Goal: Task Accomplishment & Management: Manage account settings

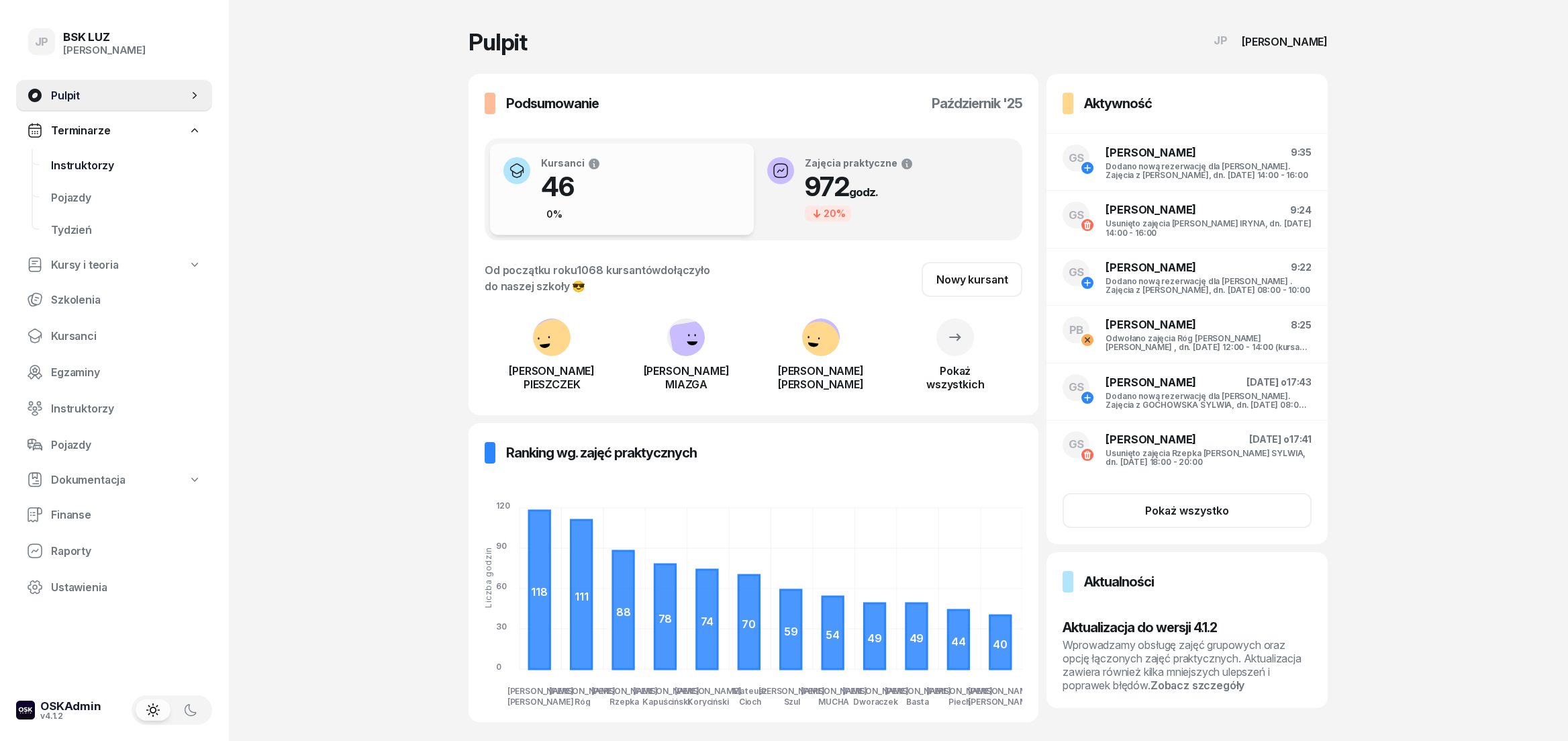
click at [98, 167] on span "Instruktorzy" at bounding box center [126, 165] width 150 height 13
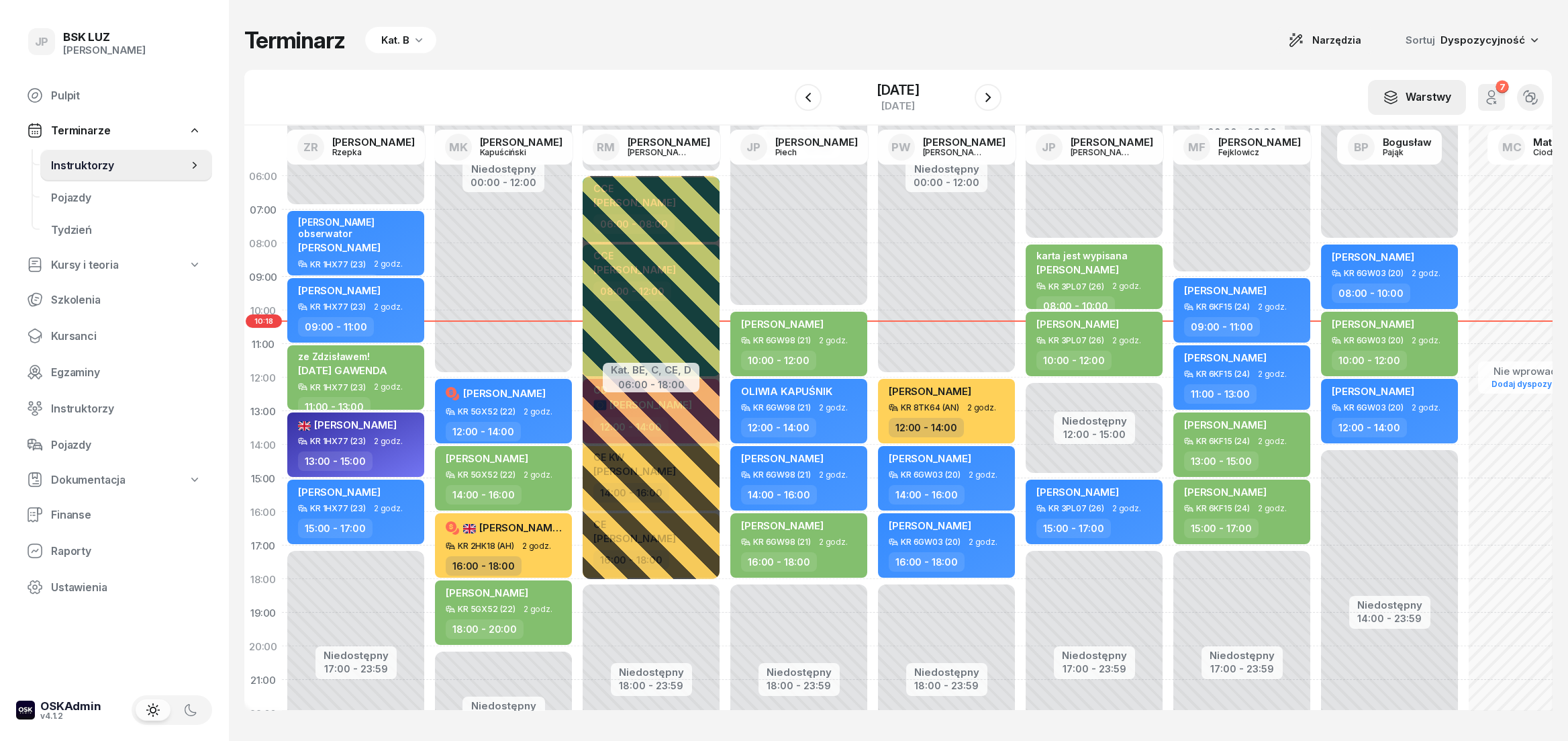
click at [1396, 93] on icon "button" at bounding box center [1390, 93] width 12 height 6
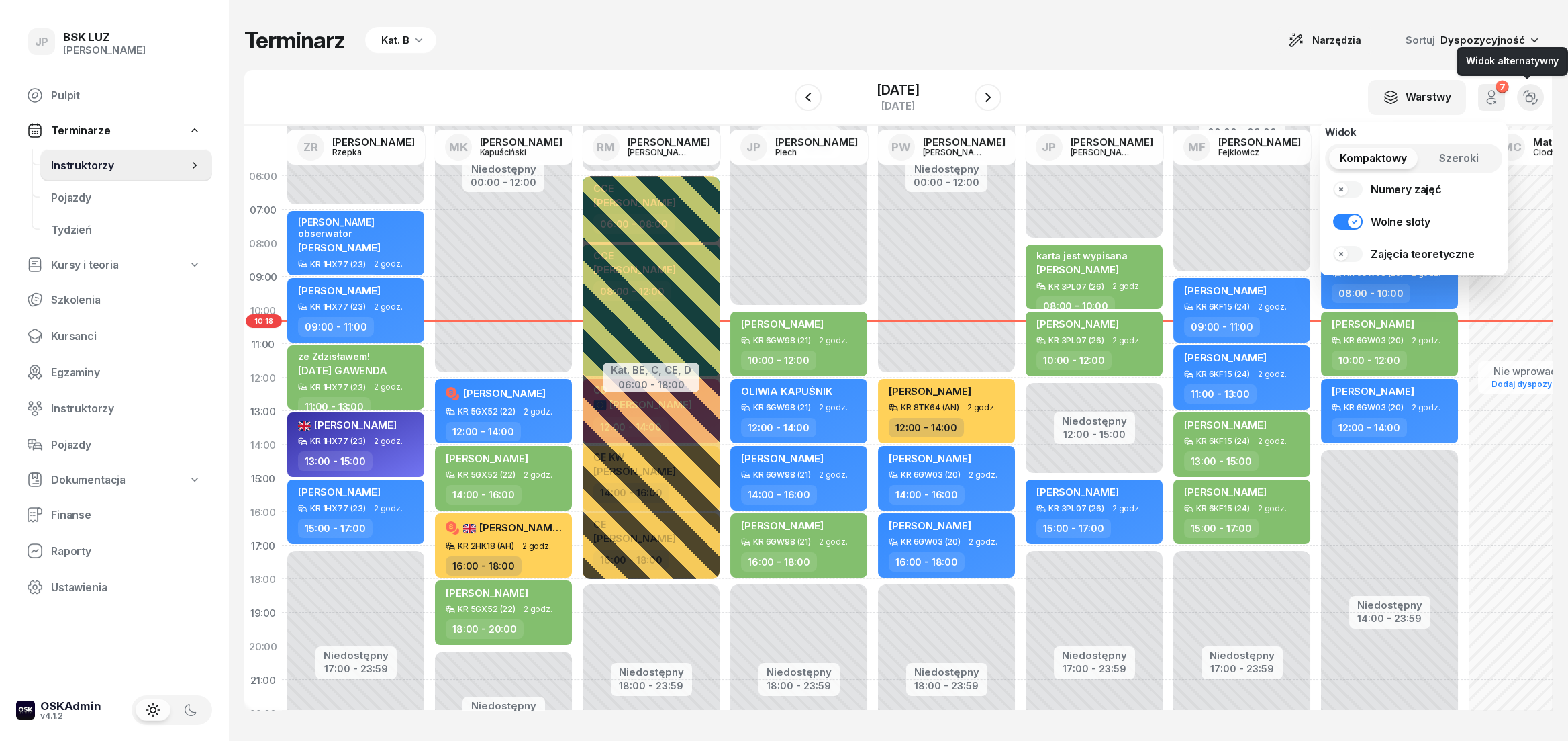
click at [1535, 98] on icon "button" at bounding box center [1529, 96] width 14 height 14
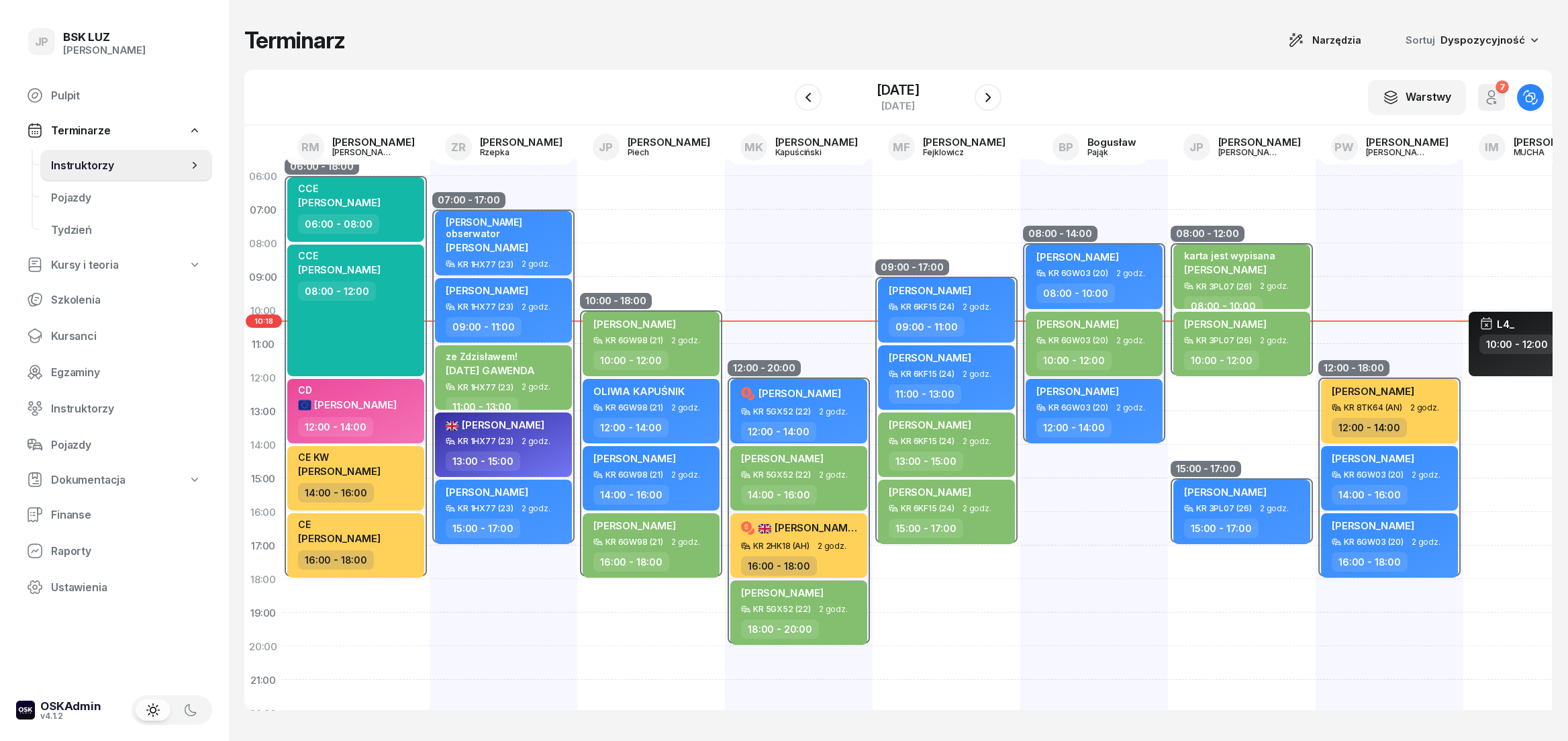
click at [1535, 98] on icon "button" at bounding box center [1529, 96] width 14 height 14
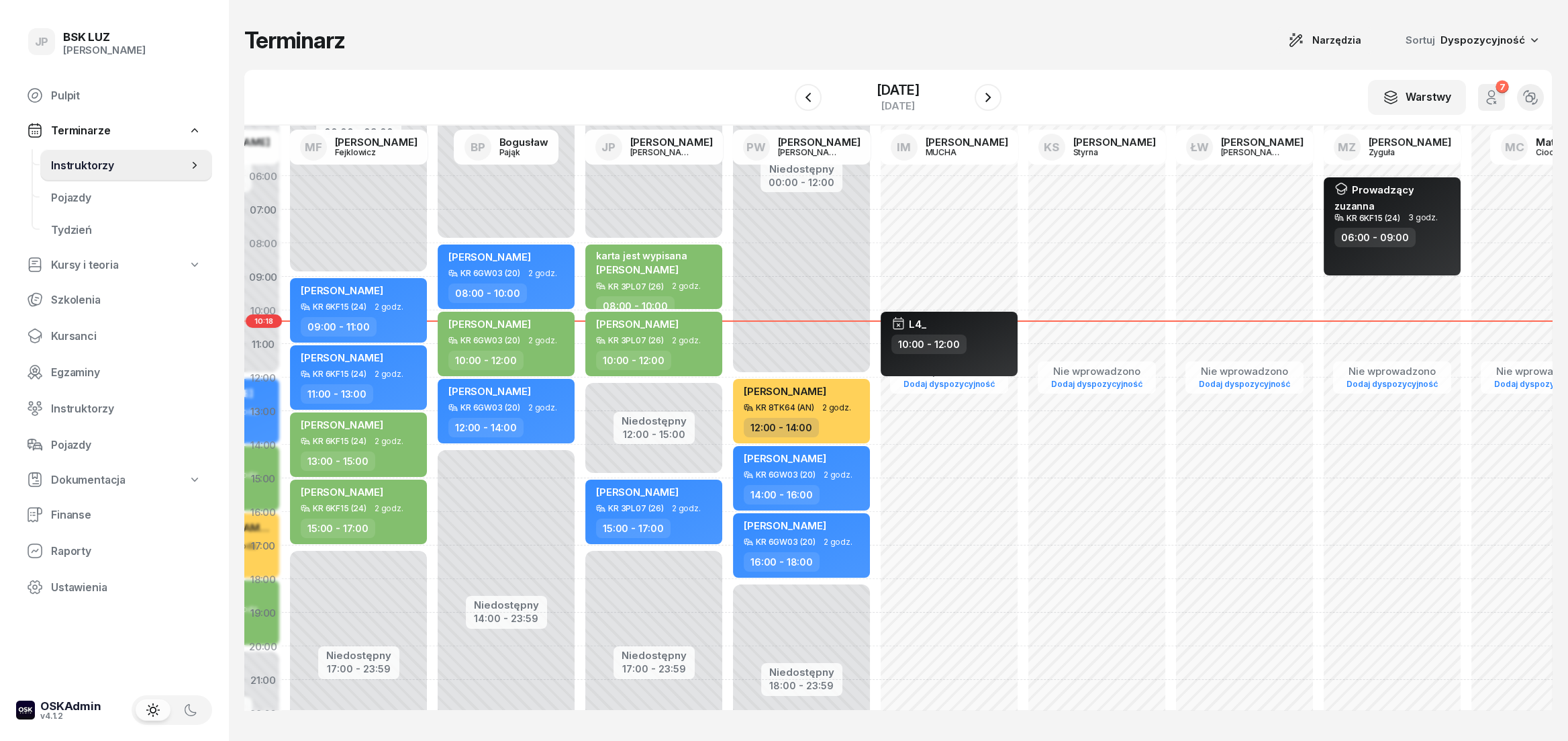
scroll to position [0, 574]
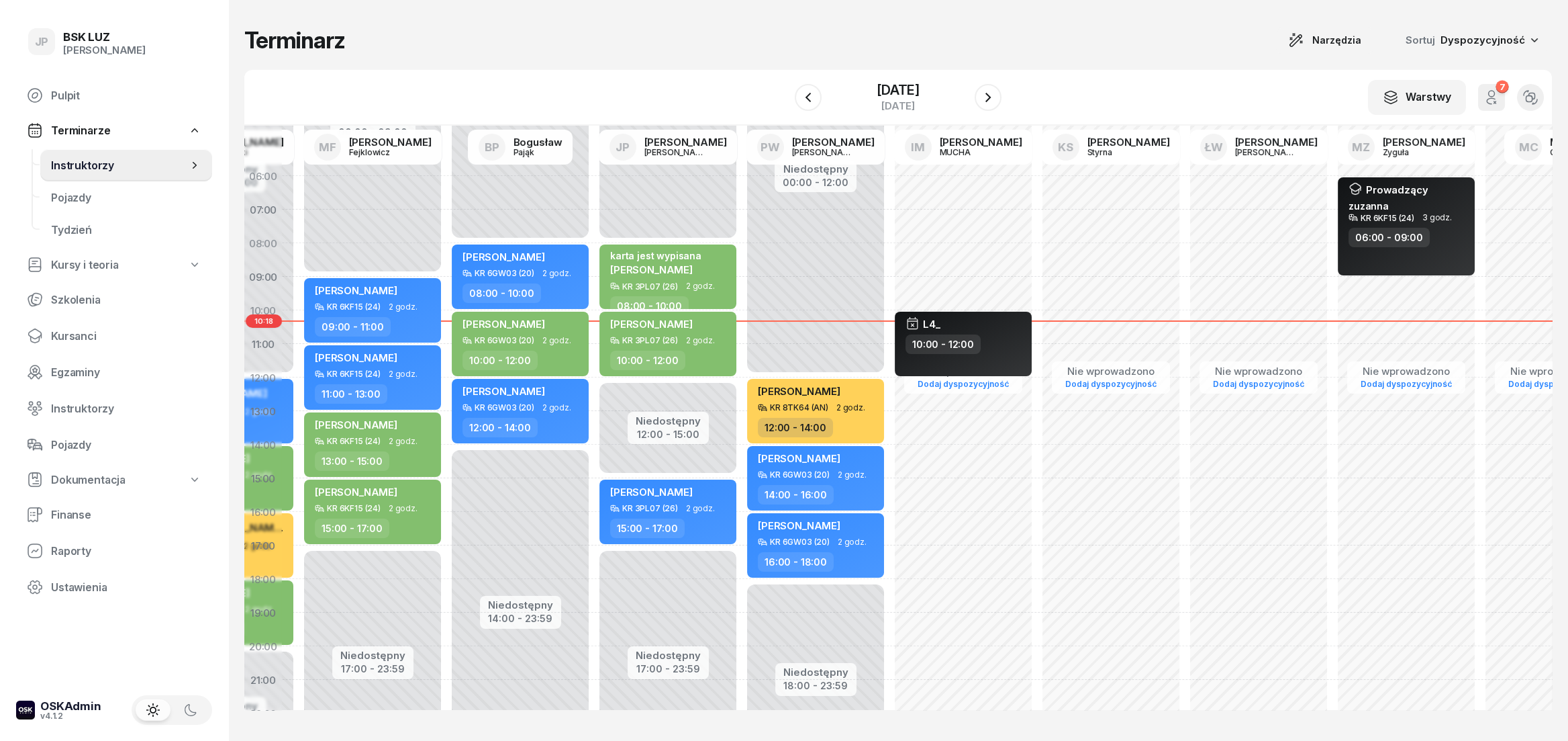
click at [988, 93] on div "[DATE]" at bounding box center [898, 97] width 207 height 39
click at [990, 95] on icon "button" at bounding box center [988, 97] width 6 height 10
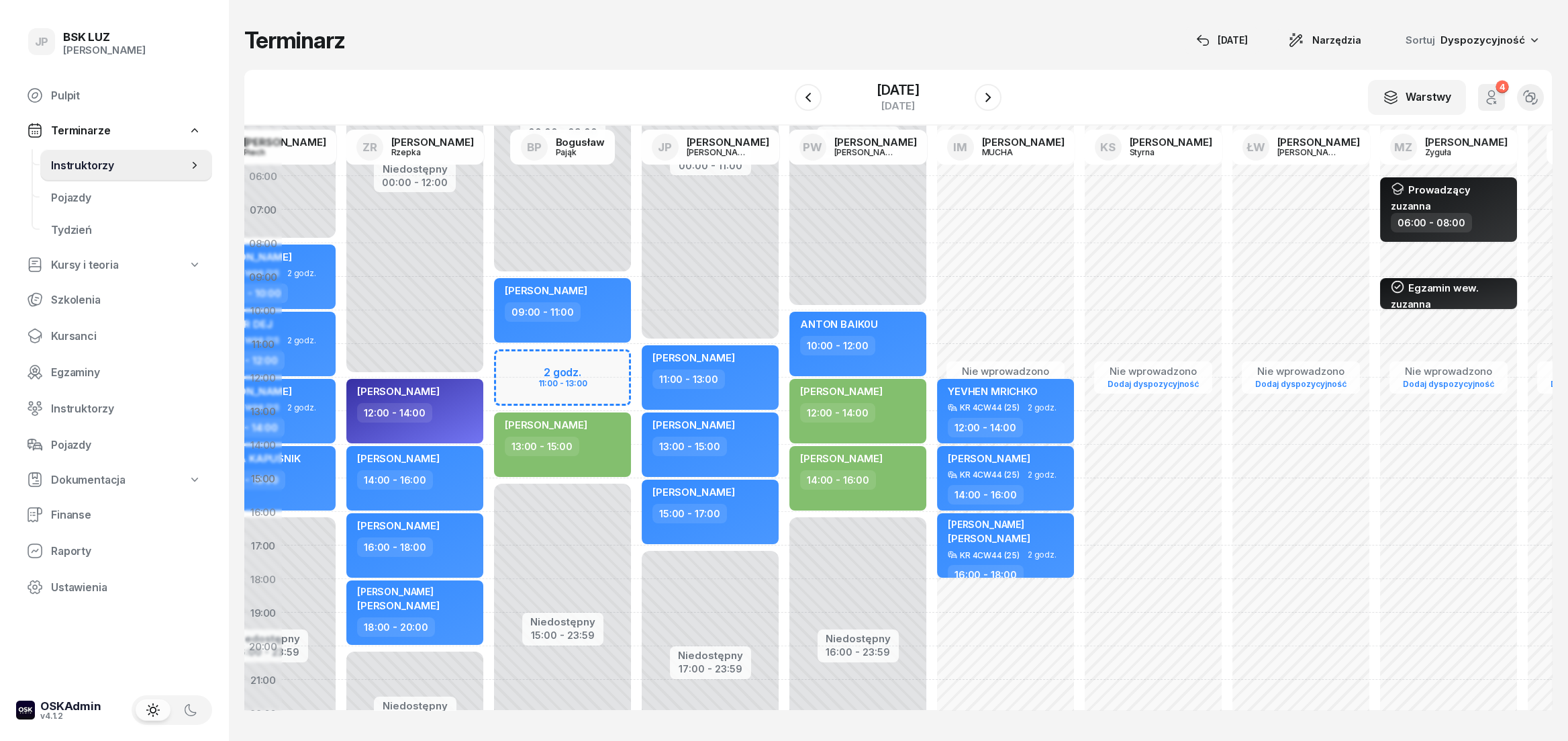
scroll to position [0, 368]
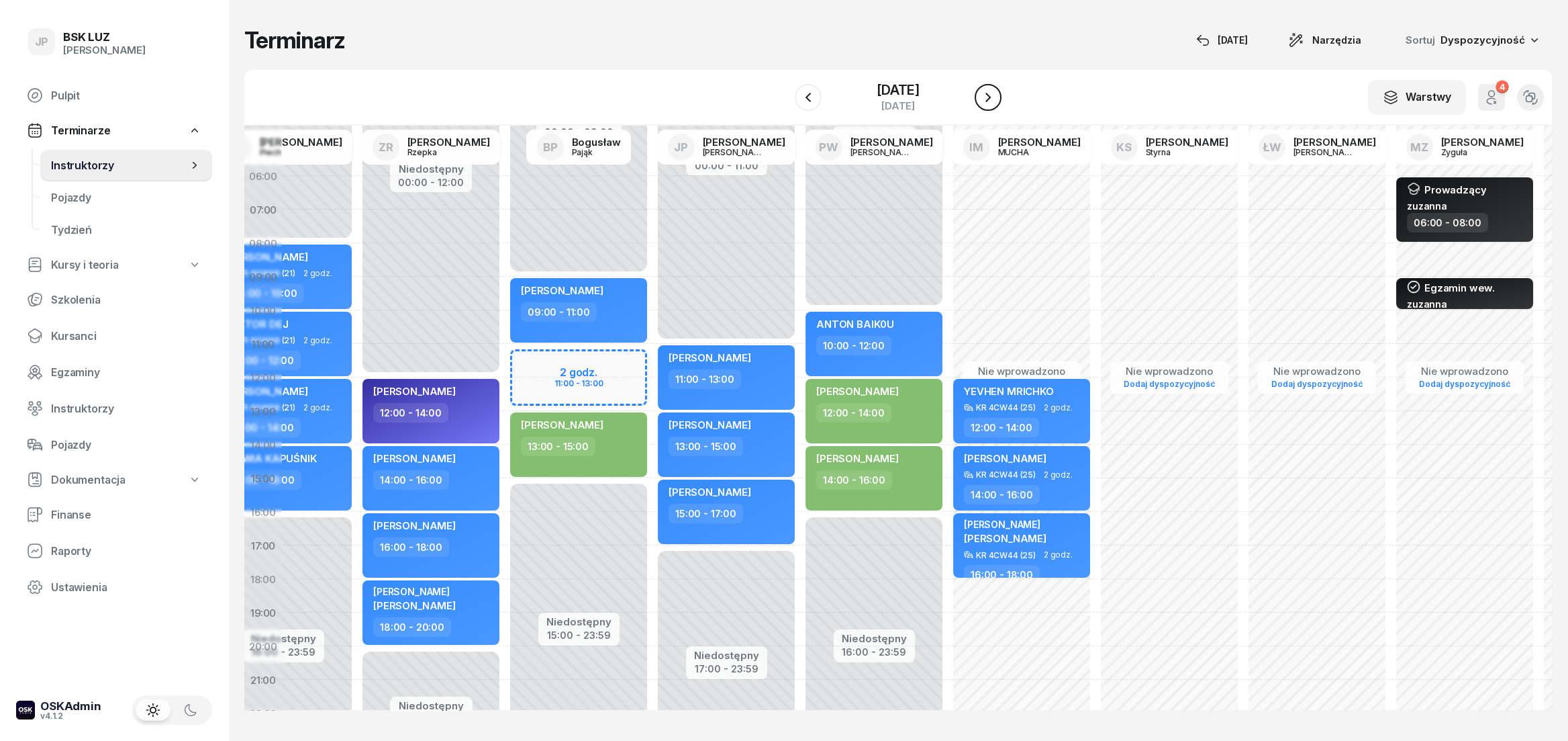
click at [996, 100] on icon "button" at bounding box center [987, 97] width 16 height 16
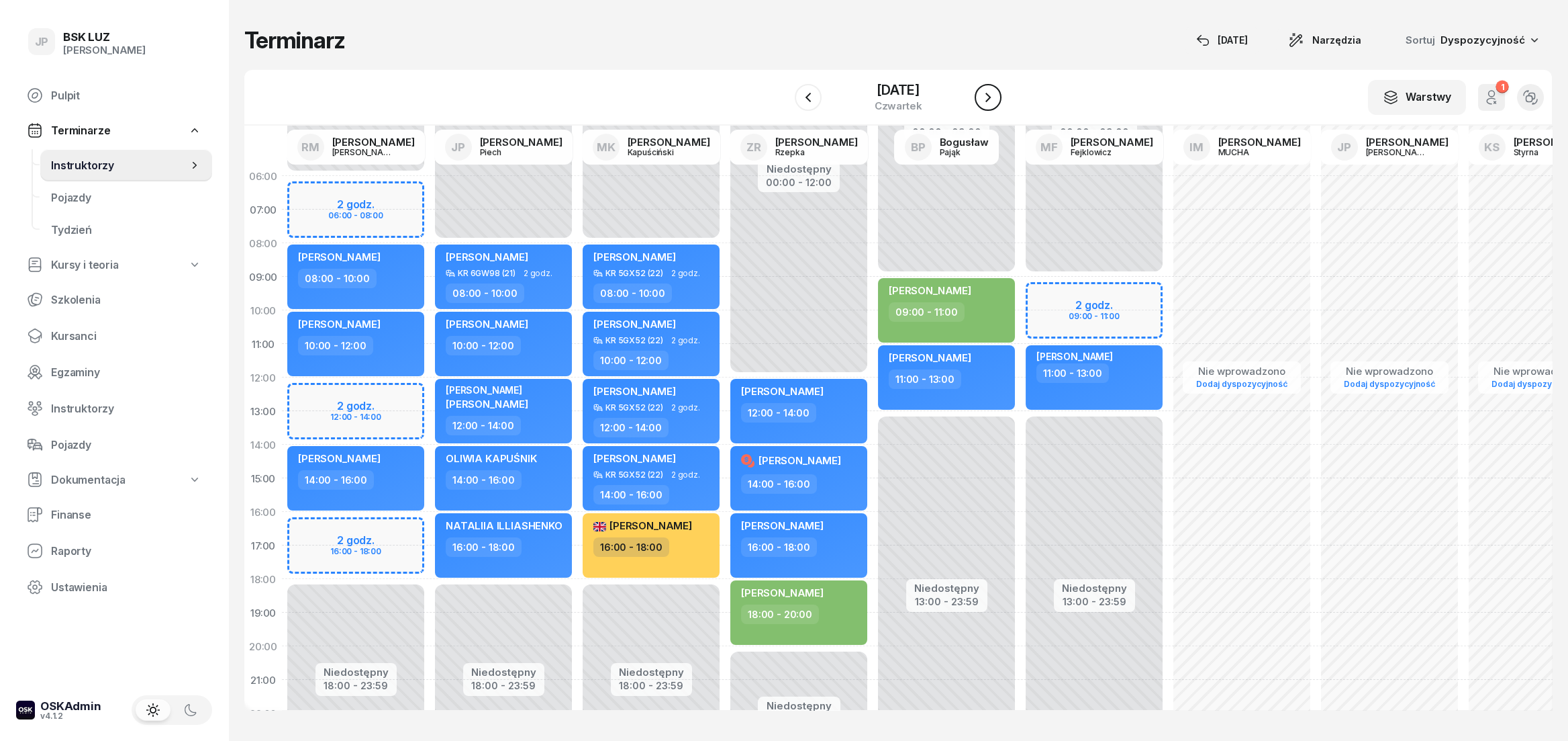
click at [990, 100] on icon "button" at bounding box center [988, 97] width 6 height 10
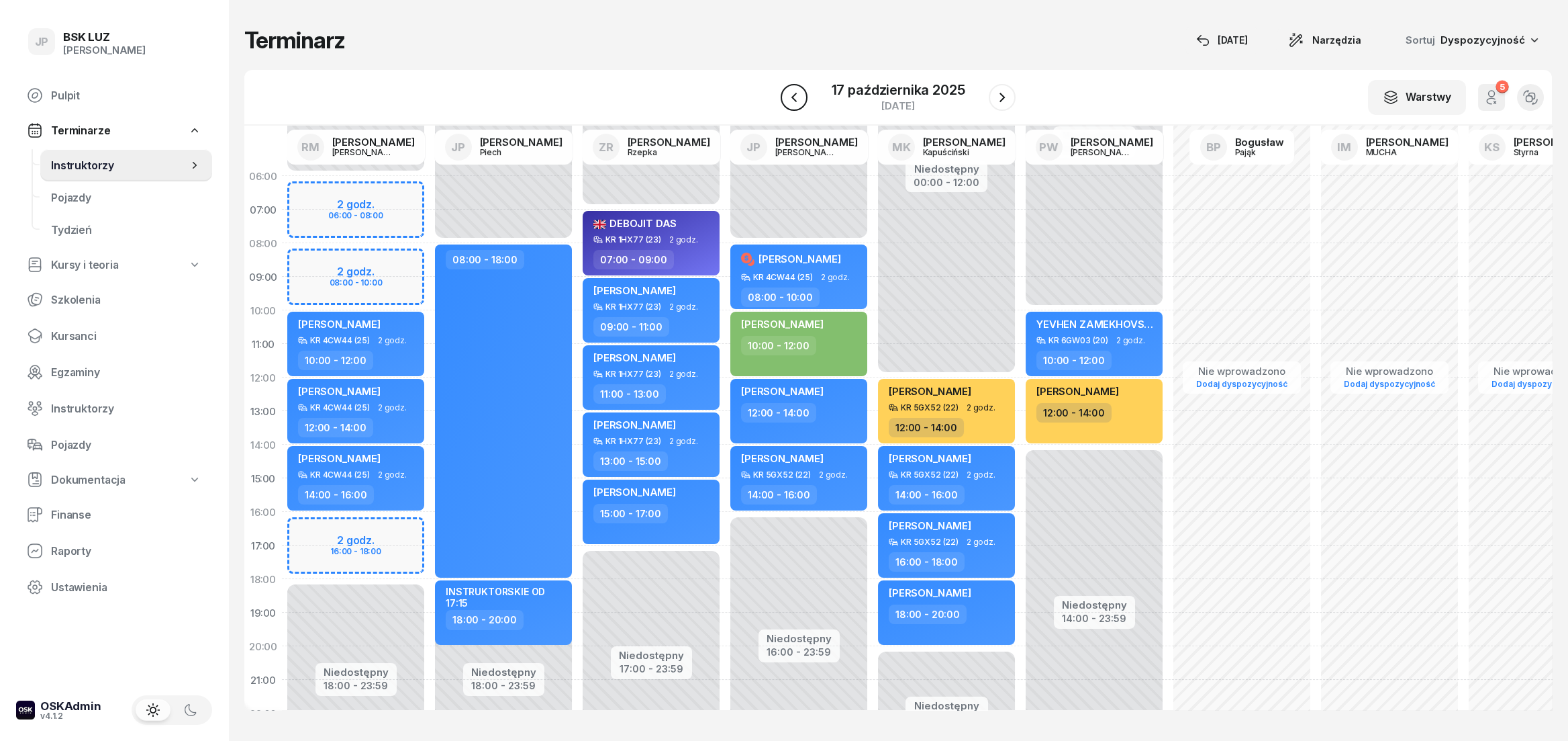
click at [804, 93] on button "button" at bounding box center [794, 97] width 27 height 27
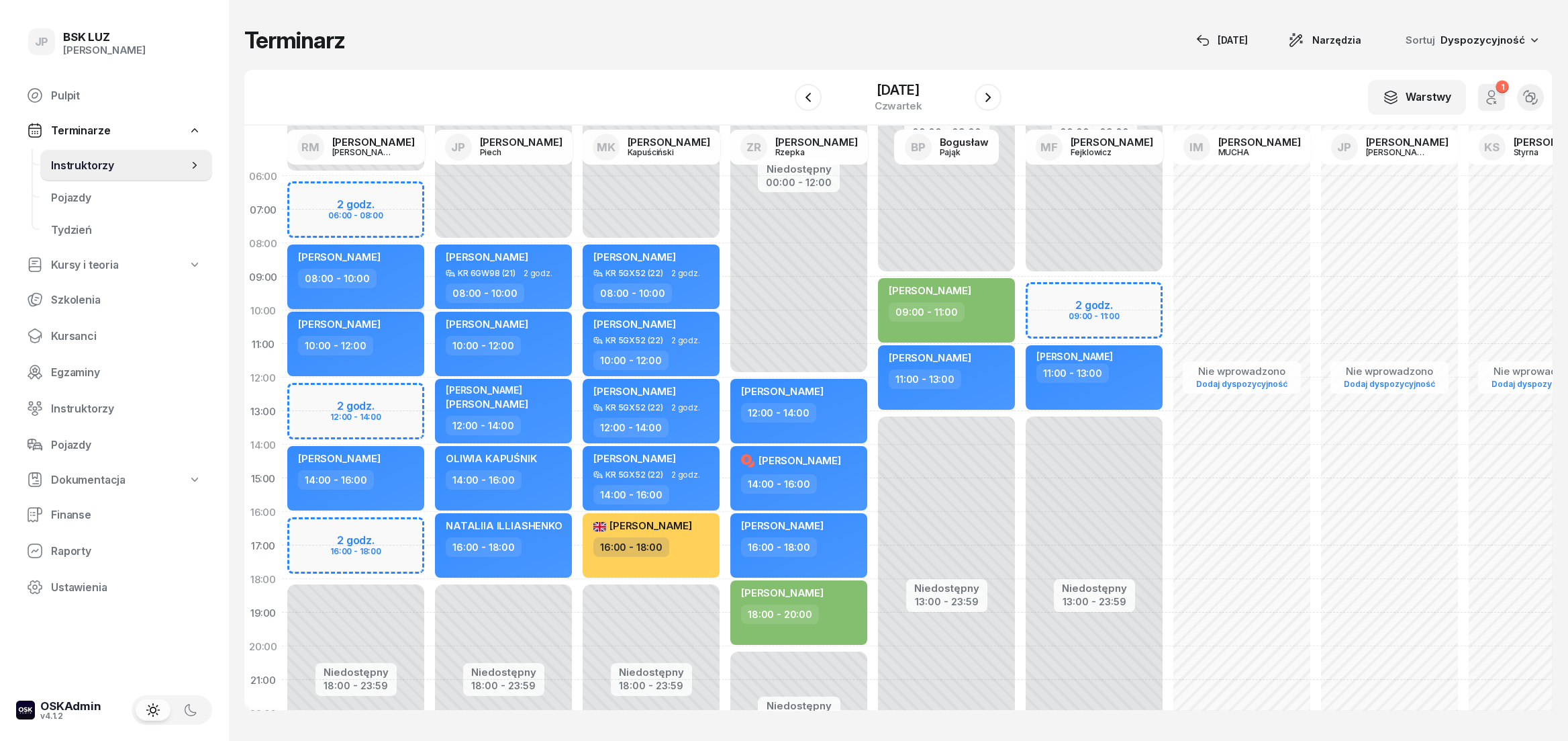
click at [371, 258] on span "[PERSON_NAME]" at bounding box center [339, 256] width 83 height 13
select select "08"
select select "10"
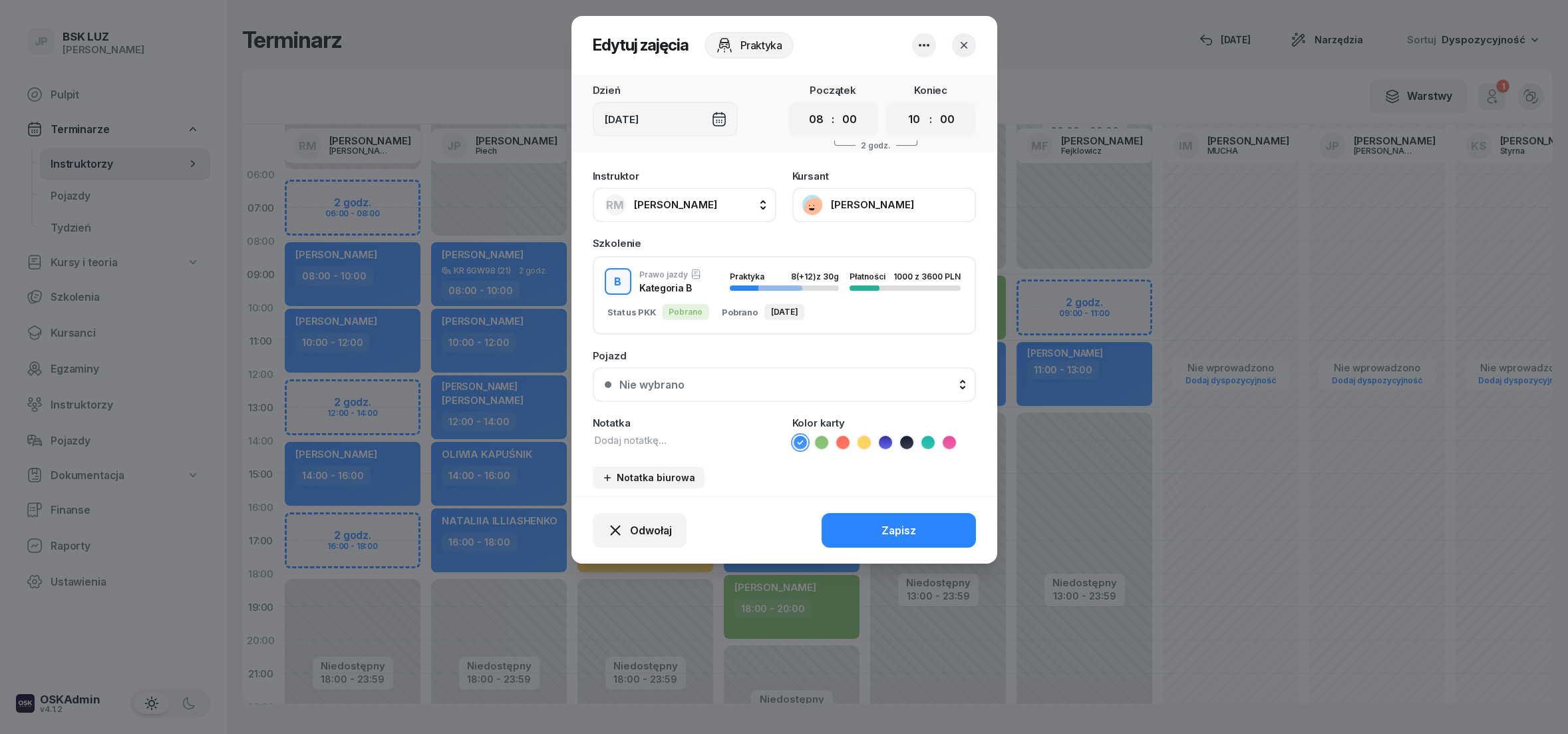
click at [962, 48] on icon "button" at bounding box center [964, 45] width 13 height 13
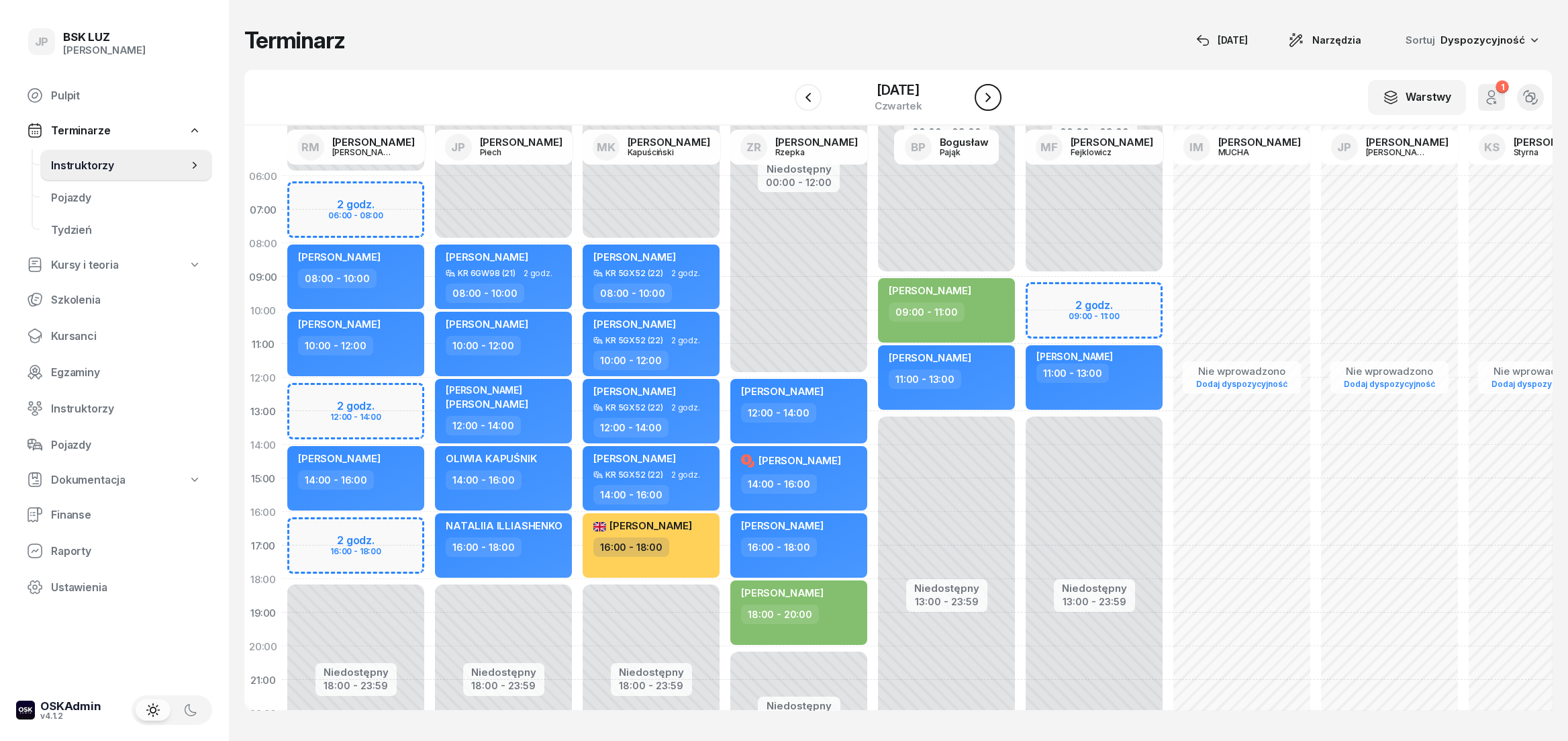
click at [996, 104] on icon "button" at bounding box center [987, 97] width 16 height 16
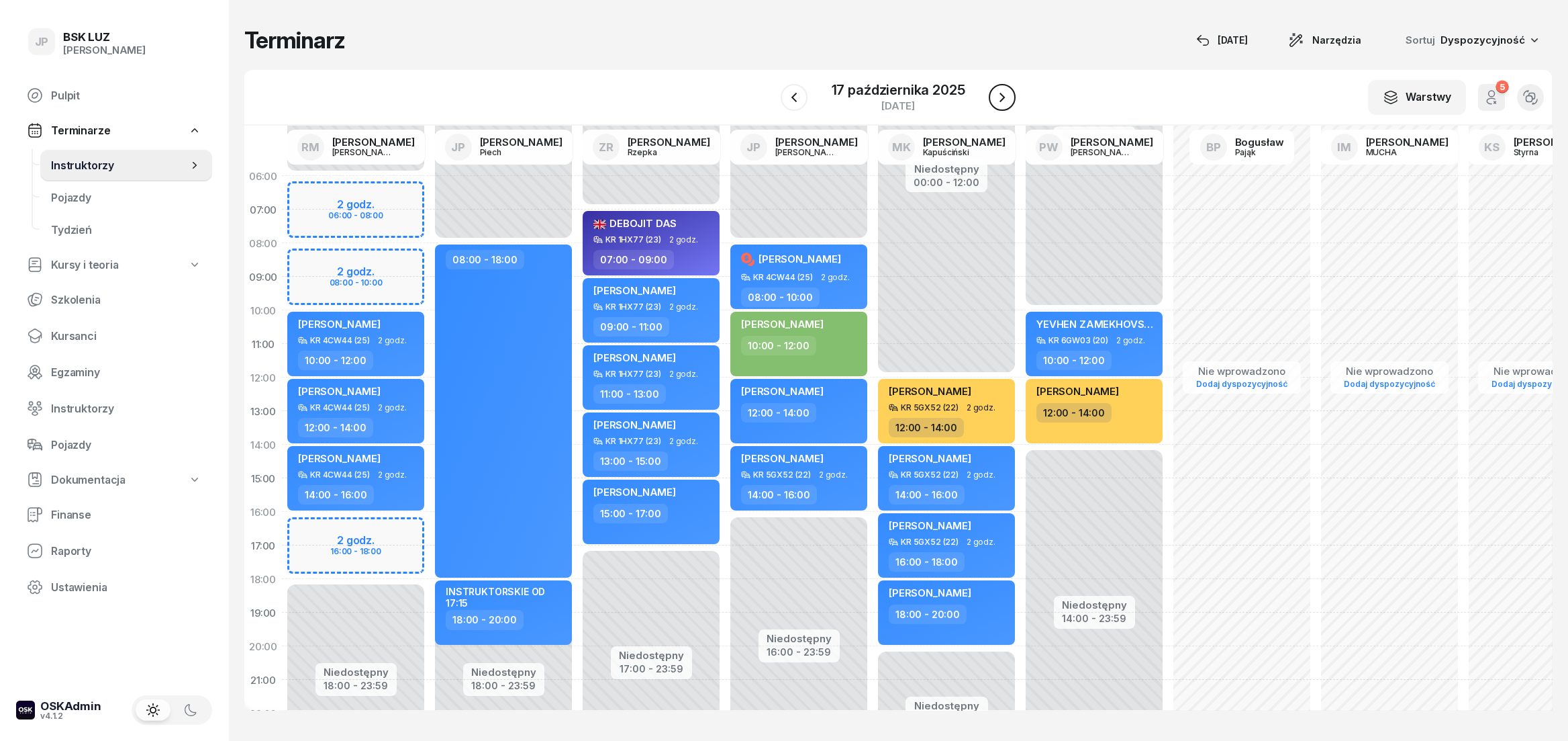
click at [998, 104] on icon "button" at bounding box center [1002, 97] width 16 height 16
